Goal: Task Accomplishment & Management: Manage account settings

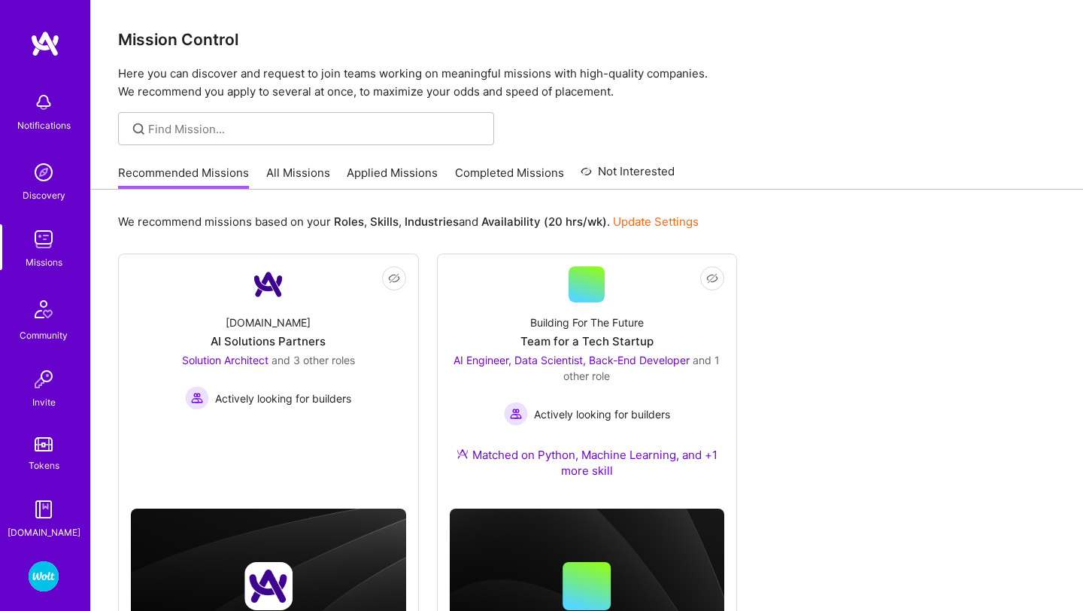
click at [637, 216] on link "Update Settings" at bounding box center [656, 221] width 86 height 14
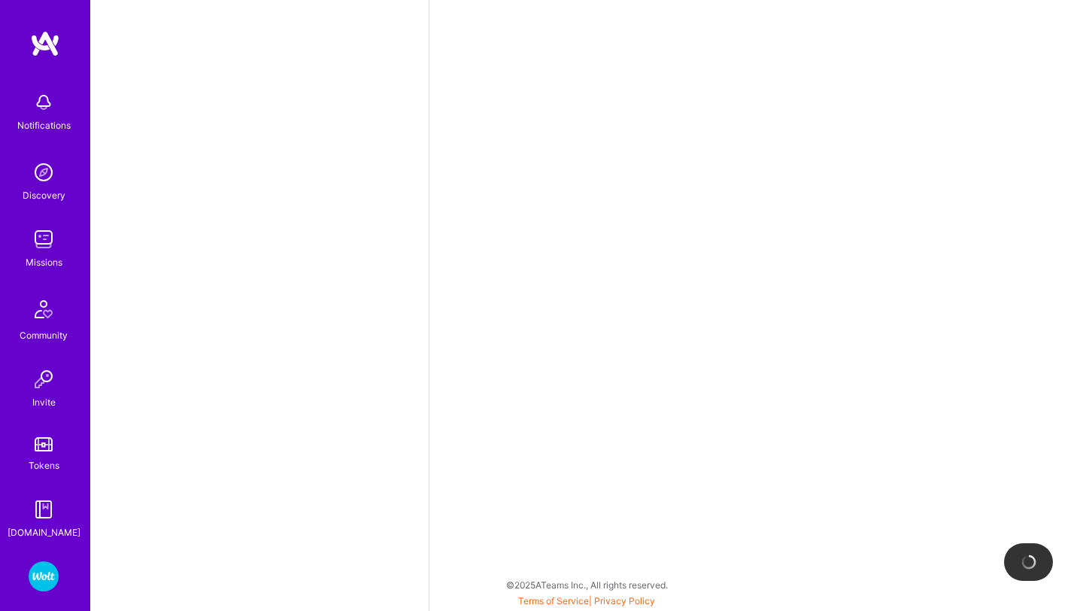
click at [42, 578] on img at bounding box center [44, 576] width 30 height 30
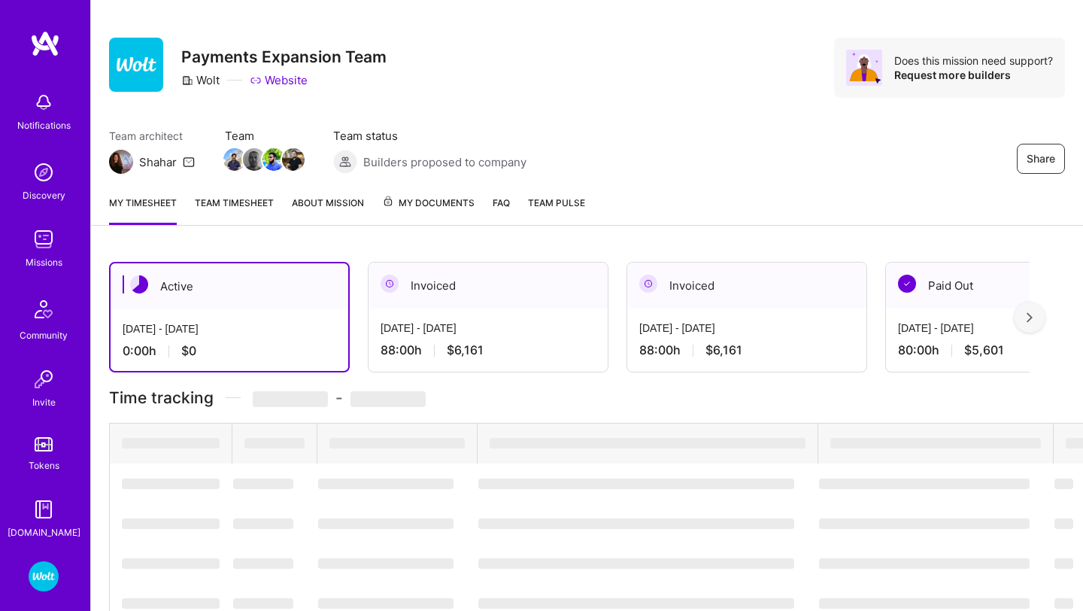
scroll to position [41, 0]
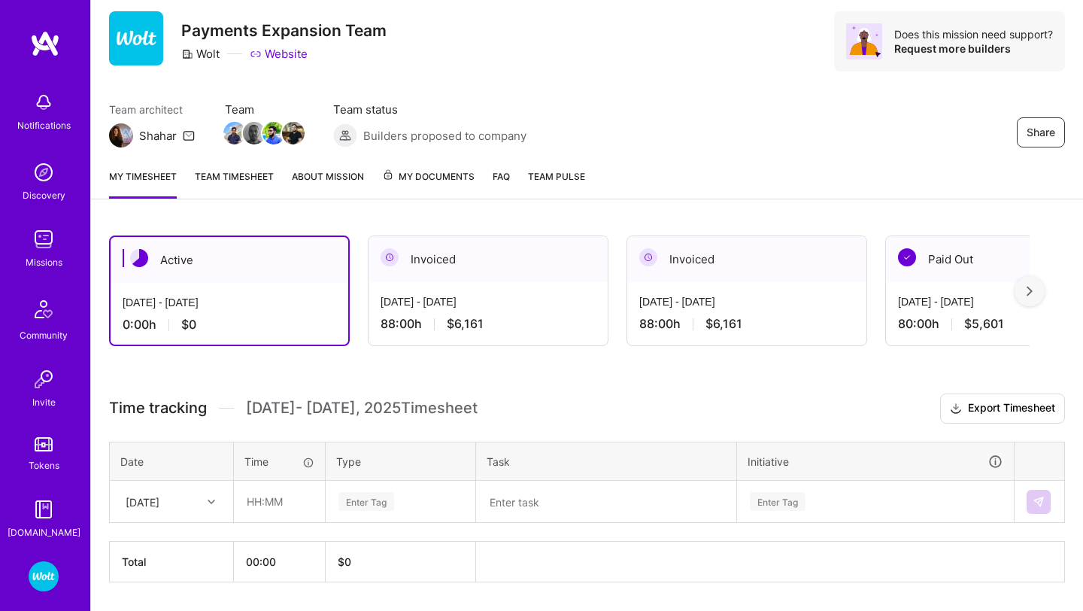
click at [514, 257] on div "Invoiced" at bounding box center [487, 259] width 239 height 46
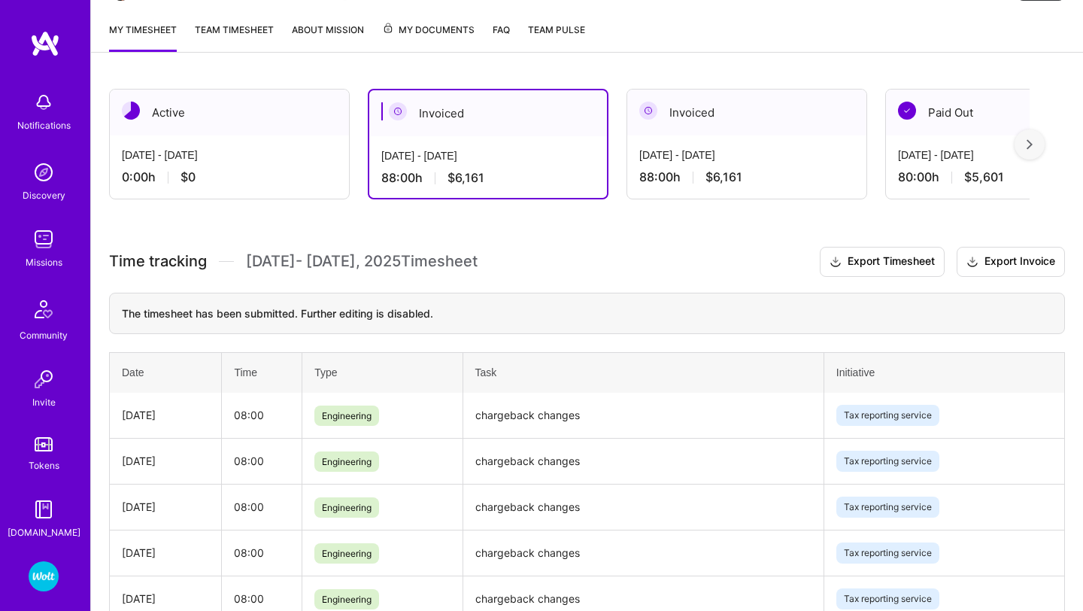
scroll to position [0, 0]
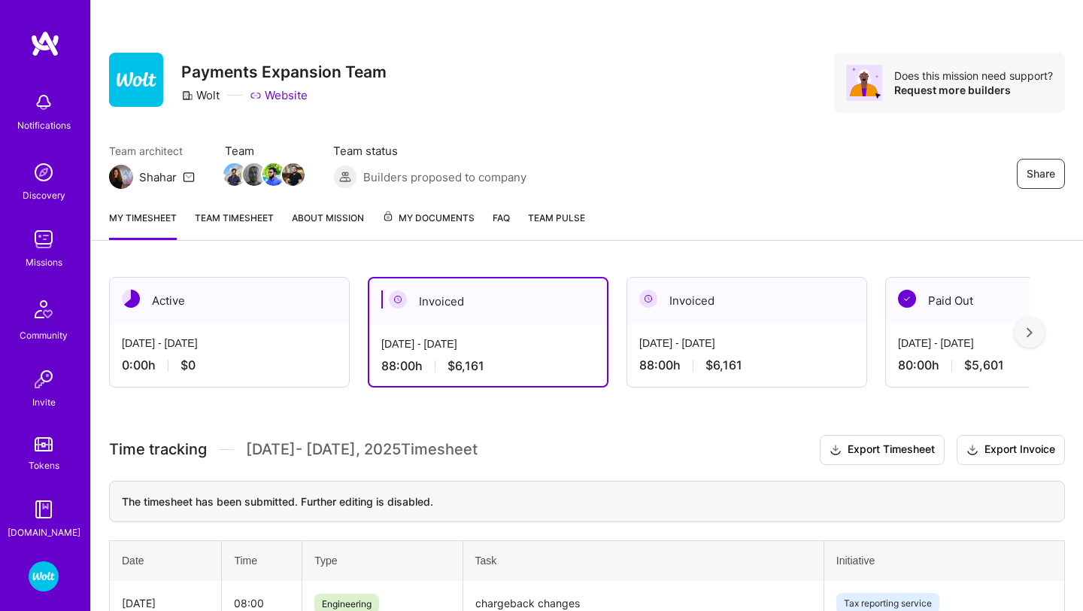
click at [422, 213] on span "My Documents" at bounding box center [428, 218] width 92 height 17
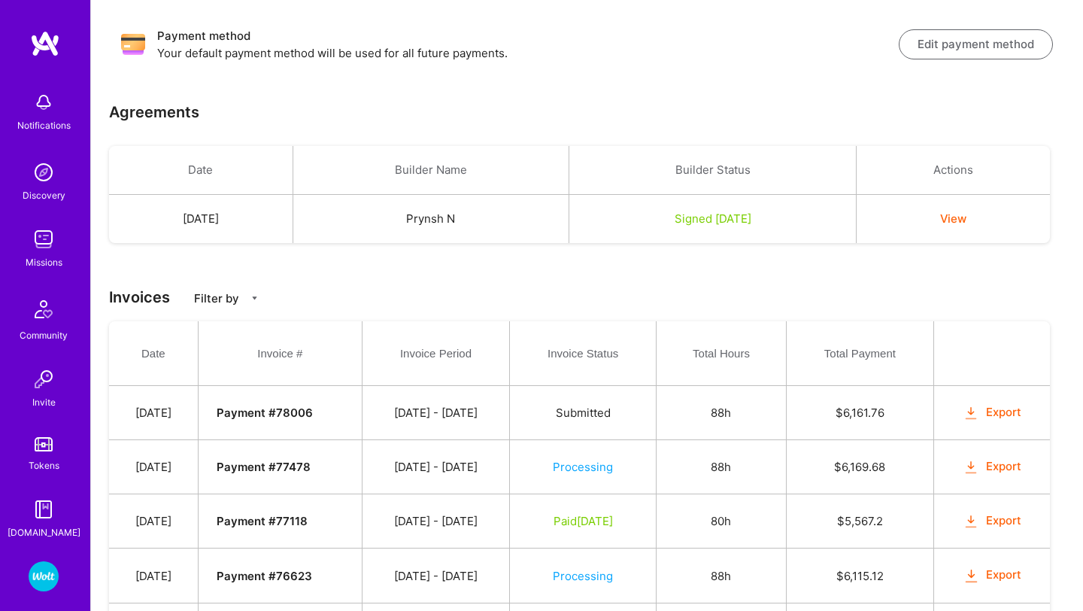
scroll to position [265, 0]
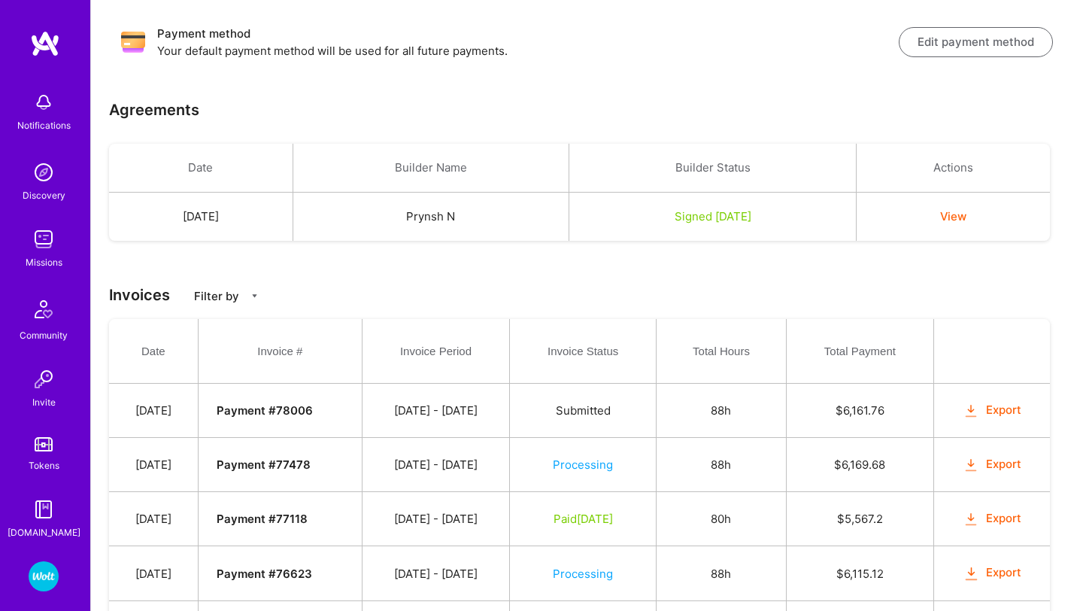
click at [964, 54] on button "Edit payment method" at bounding box center [975, 42] width 154 height 30
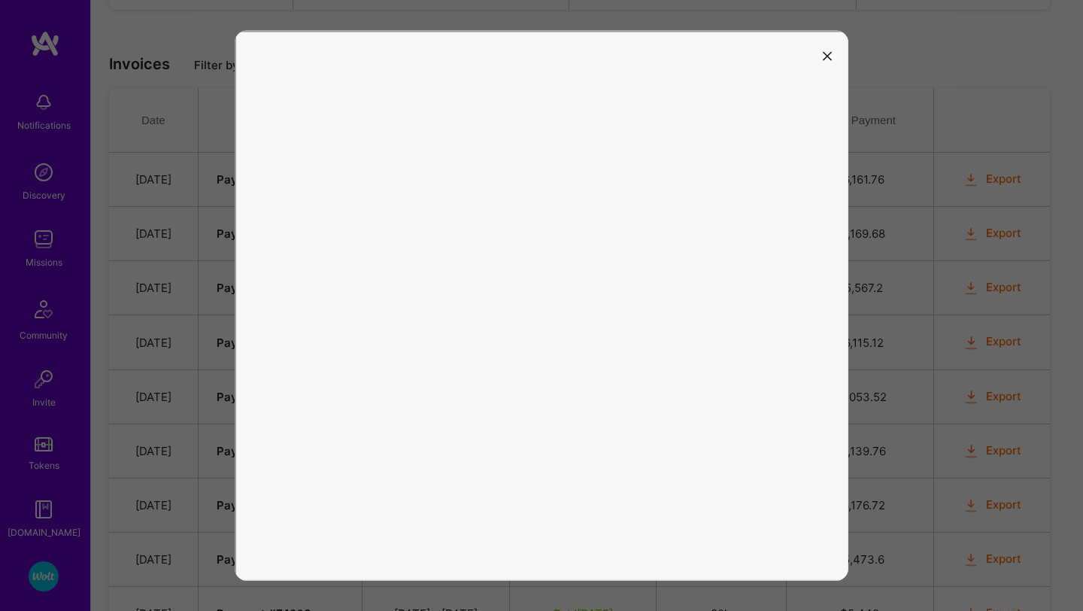
scroll to position [574, 0]
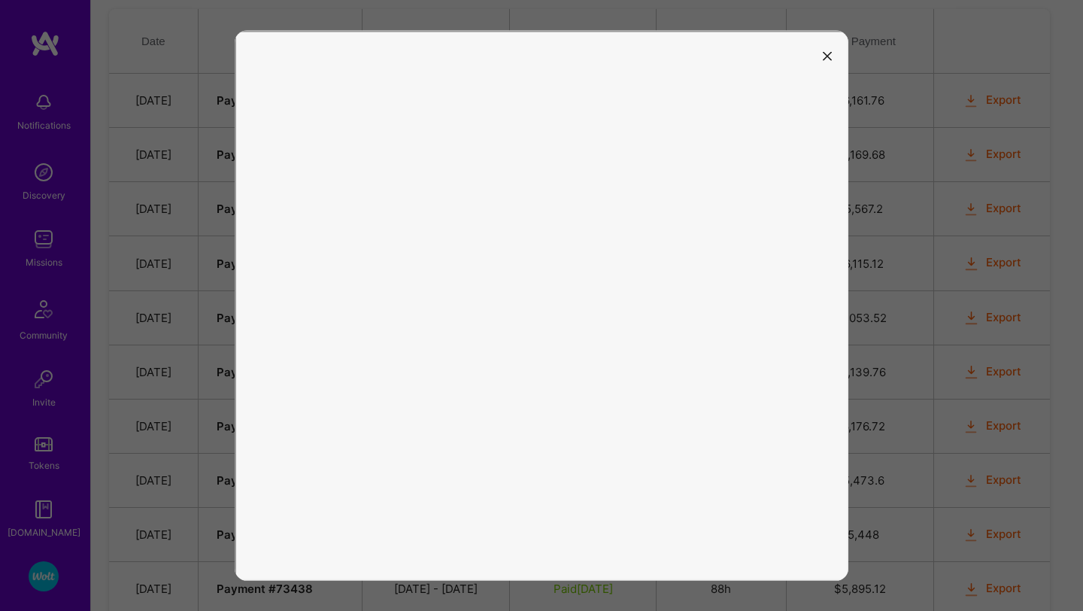
click at [827, 61] on button "modal" at bounding box center [827, 55] width 18 height 25
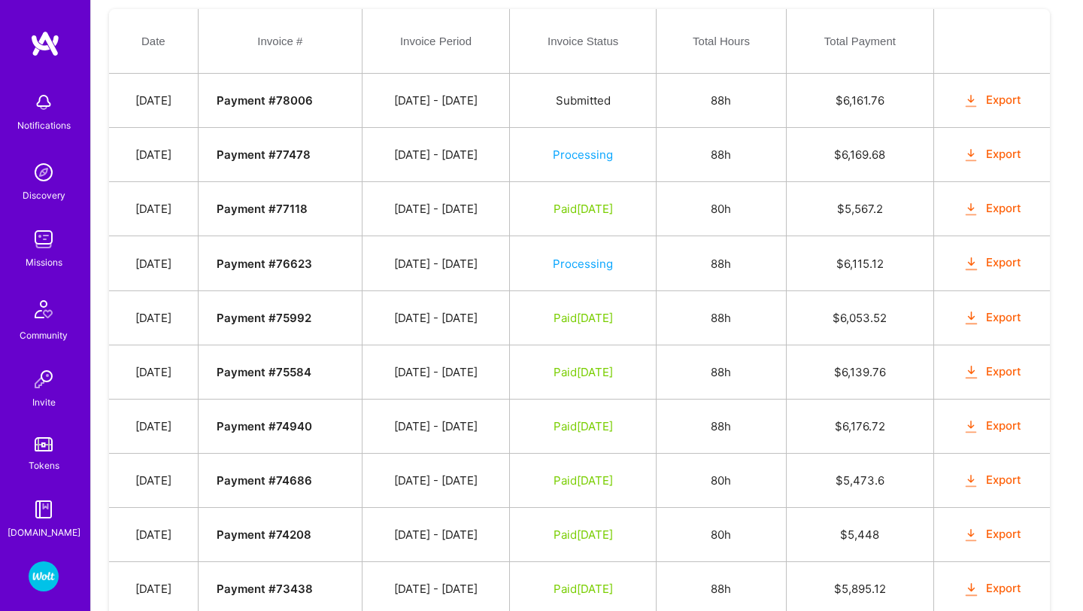
scroll to position [2, 0]
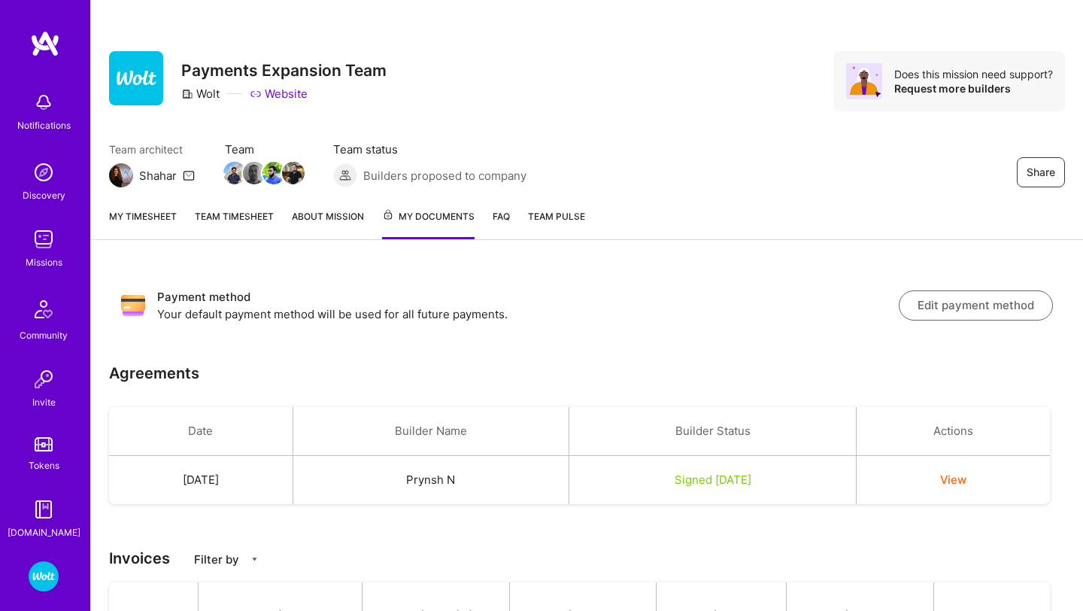
click at [974, 301] on button "Edit payment method" at bounding box center [975, 305] width 154 height 30
